Goal: Task Accomplishment & Management: Complete application form

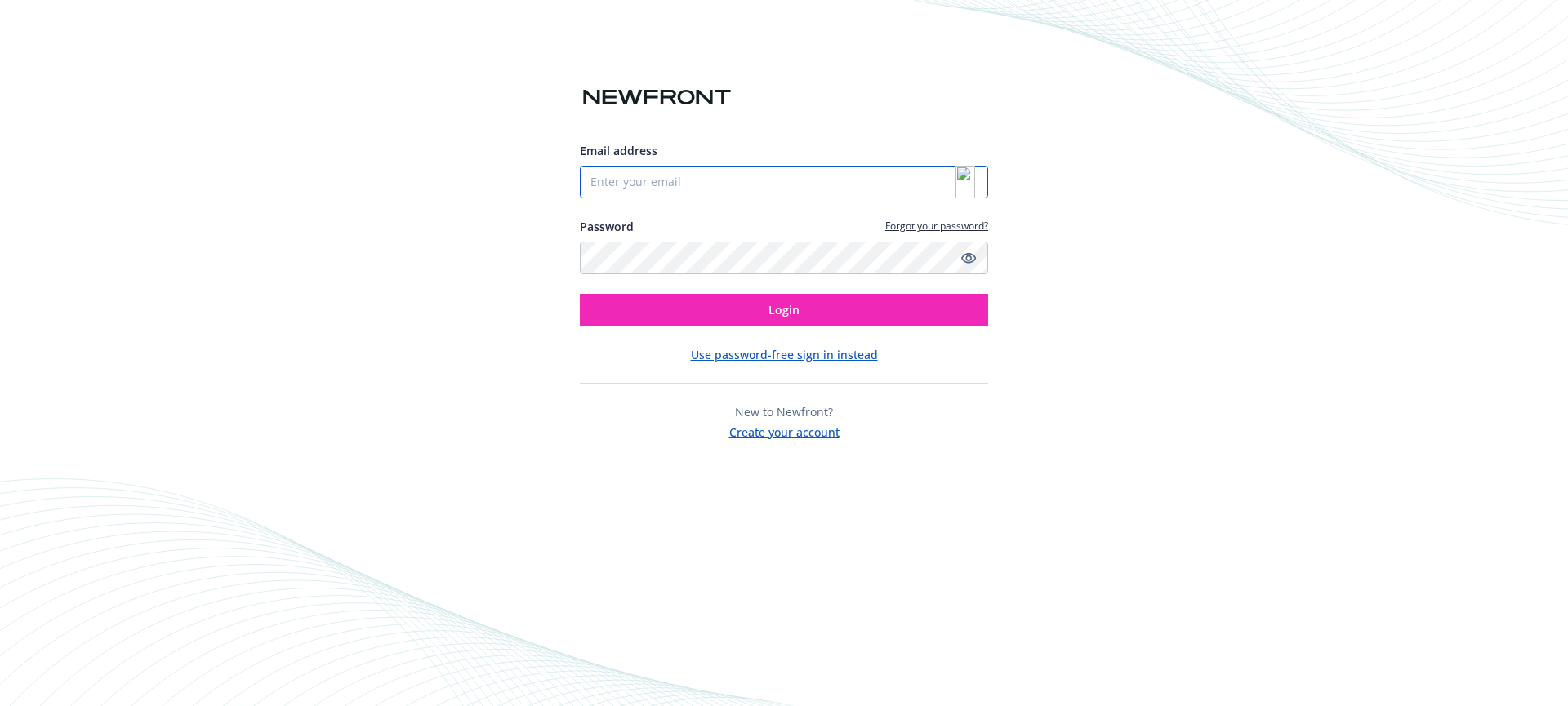
click at [966, 190] on div at bounding box center [784, 182] width 408 height 32
type input "[PERSON_NAME][EMAIL_ADDRESS][PERSON_NAME][DOMAIN_NAME]"
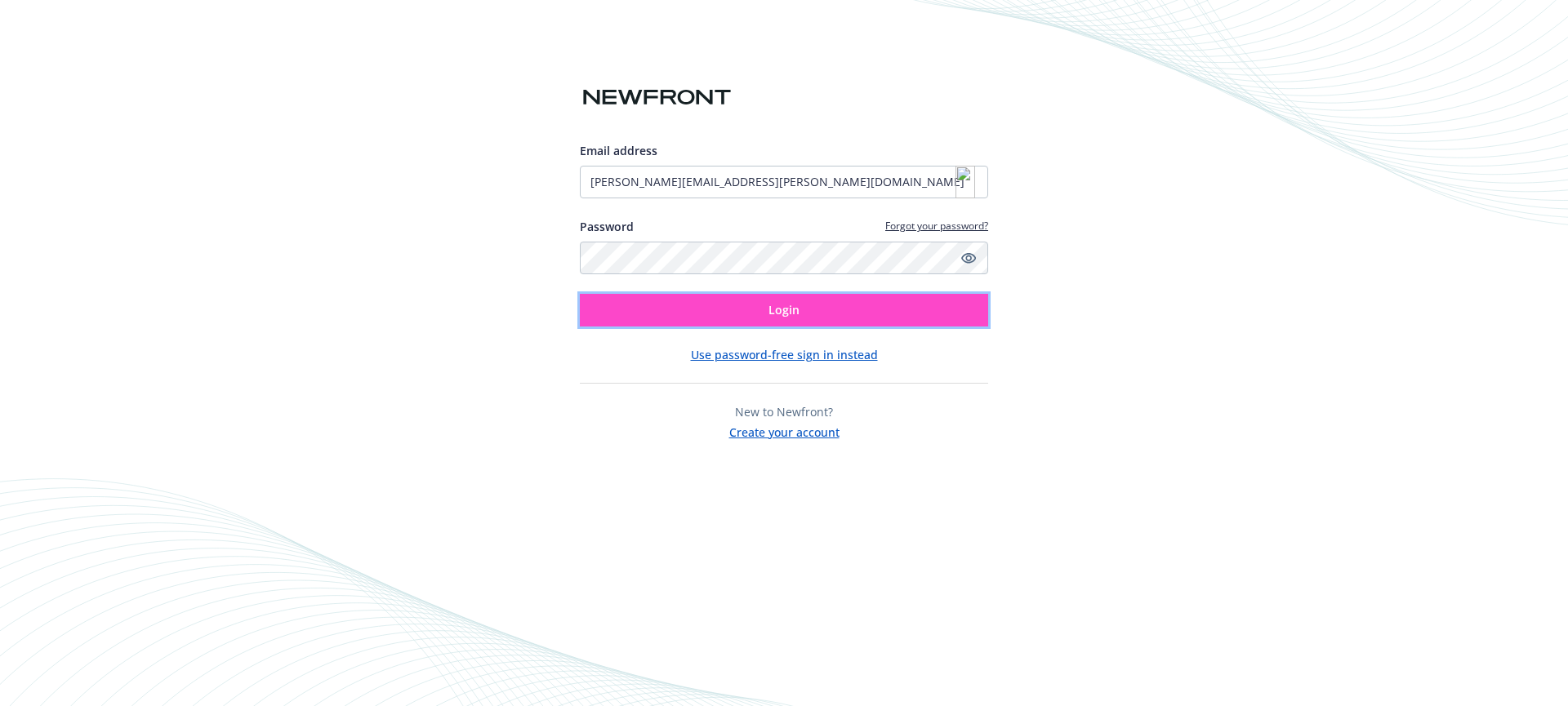
click at [680, 316] on button "Login" at bounding box center [784, 310] width 408 height 32
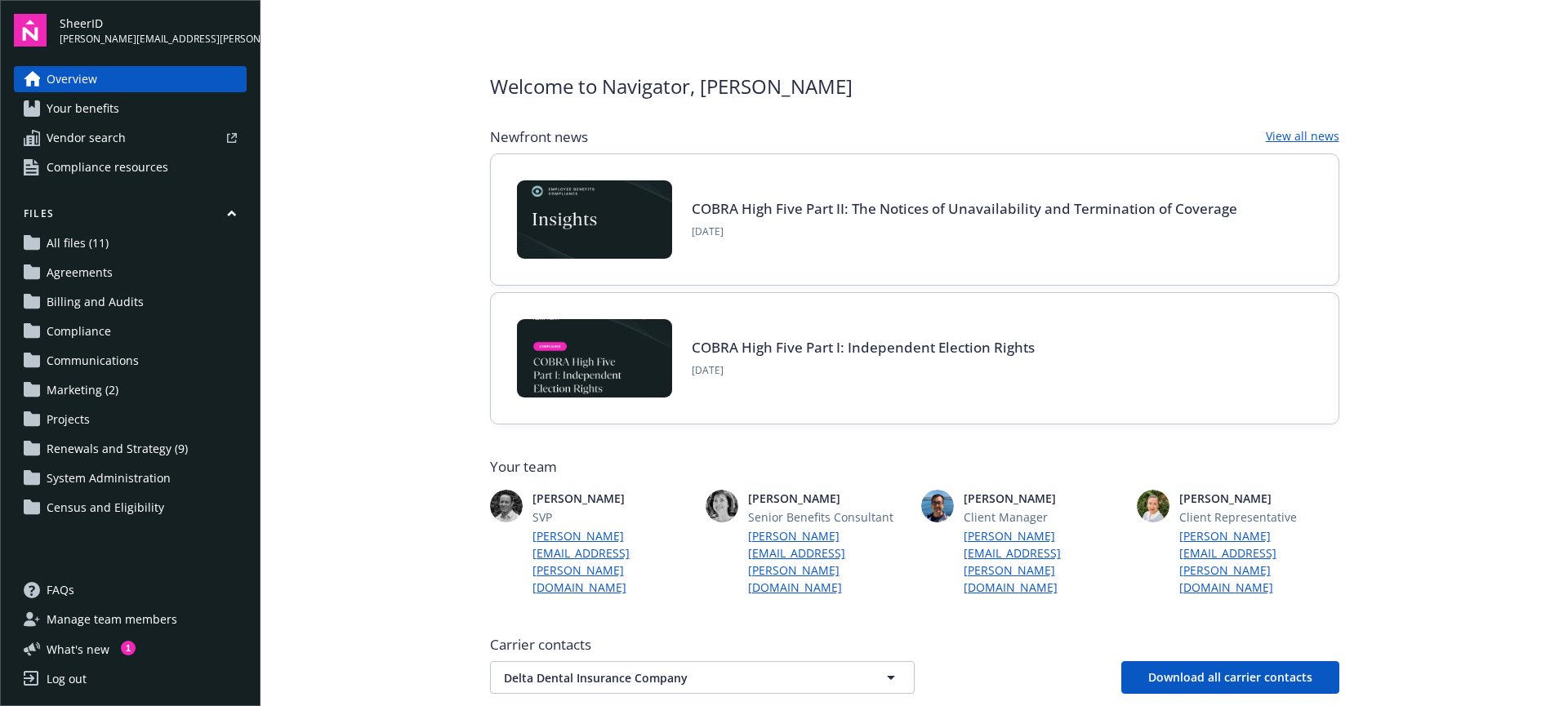
click at [130, 246] on link "All files (11)" at bounding box center [130, 243] width 233 height 26
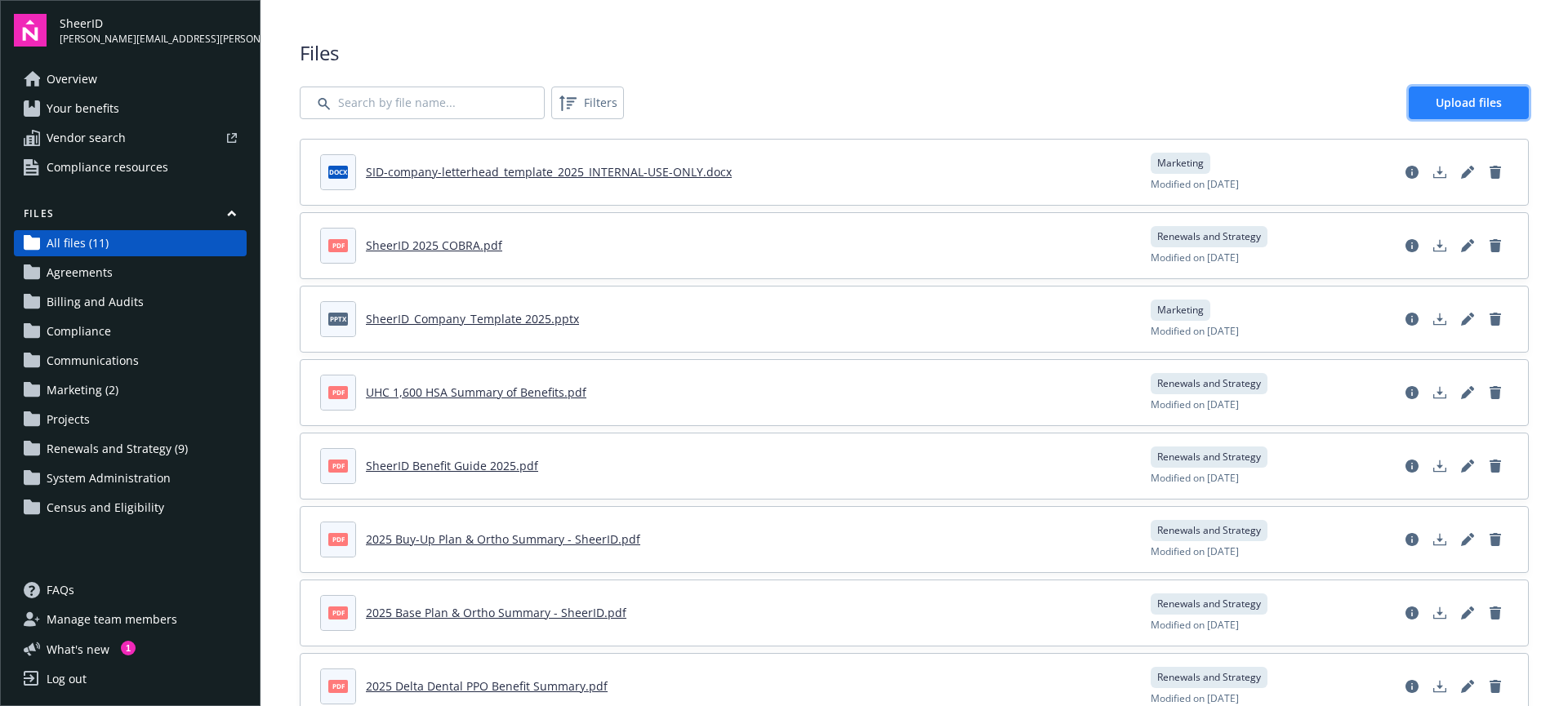
click at [1436, 104] on span "Upload files" at bounding box center [1469, 102] width 66 height 16
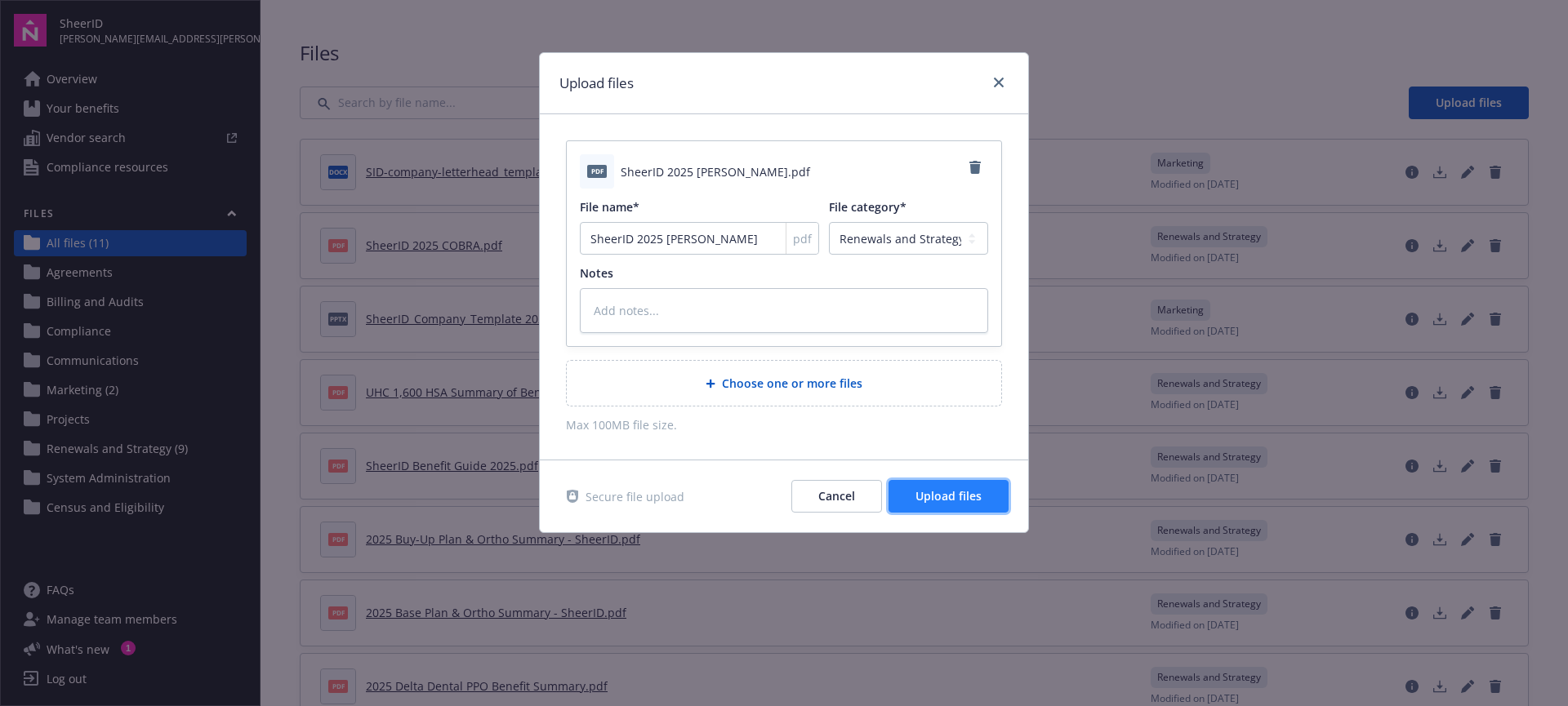
click at [942, 501] on span "Upload files" at bounding box center [949, 496] width 66 height 16
type textarea "x"
